Goal: Navigation & Orientation: Find specific page/section

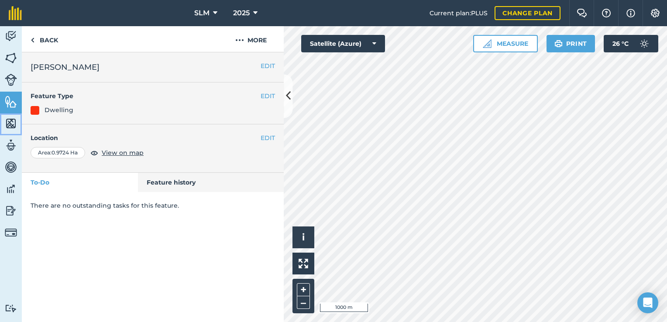
click at [8, 123] on img at bounding box center [11, 123] width 12 height 13
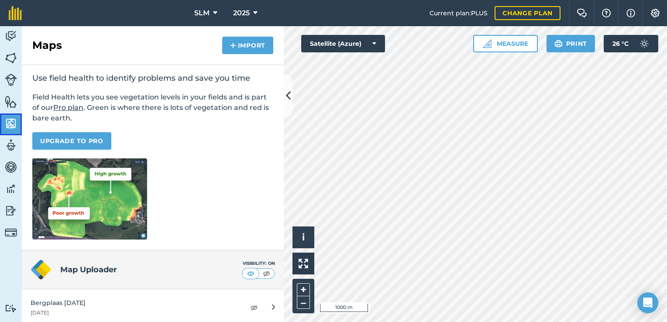
scroll to position [117, 0]
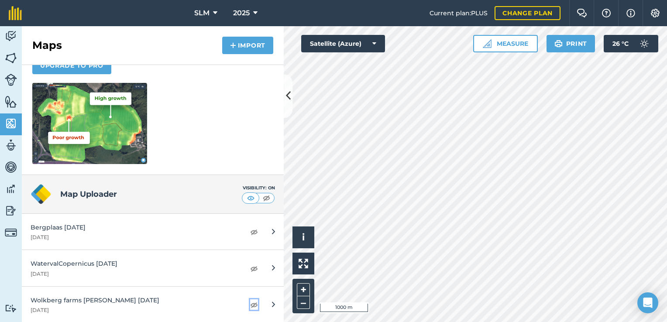
click at [250, 306] on img at bounding box center [254, 304] width 8 height 10
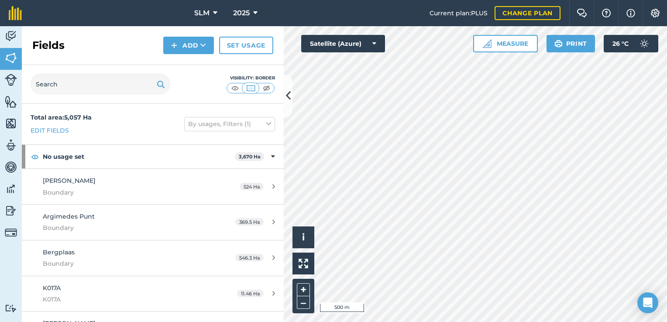
click at [420, 322] on html "SLM 2025 Current plan : PLUS Change plan Farm Chat Help Info Settings SLM - 202…" at bounding box center [333, 161] width 667 height 322
click at [286, 97] on icon at bounding box center [288, 96] width 5 height 15
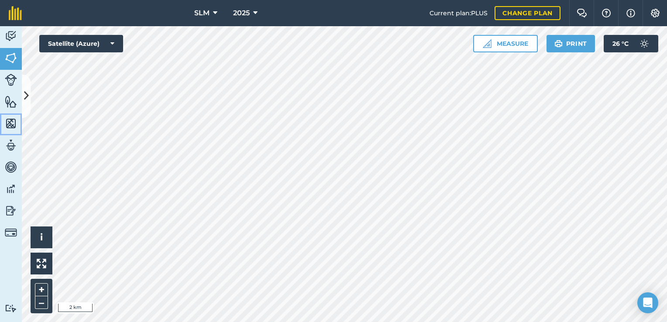
click at [8, 125] on img at bounding box center [11, 123] width 12 height 13
click at [13, 124] on img at bounding box center [11, 123] width 12 height 13
click at [26, 107] on button at bounding box center [26, 96] width 9 height 44
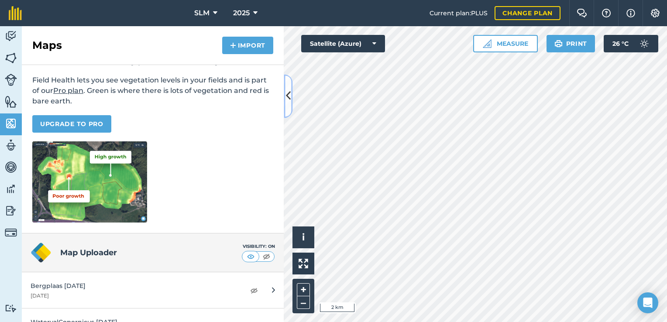
scroll to position [117, 0]
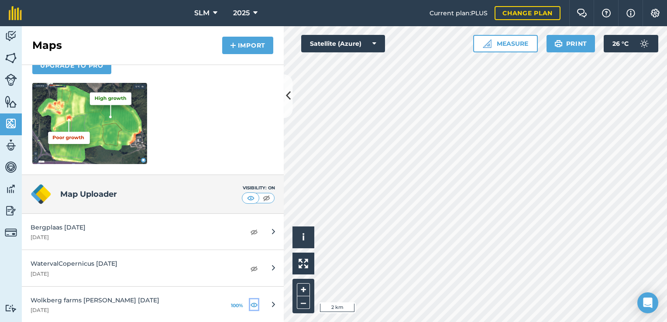
click at [250, 304] on img at bounding box center [254, 304] width 8 height 10
